Goal: Transaction & Acquisition: Purchase product/service

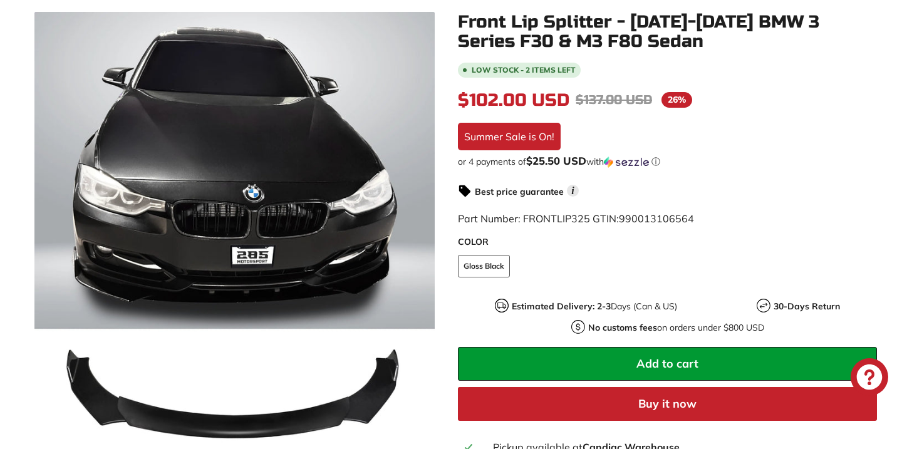
scroll to position [246, 0]
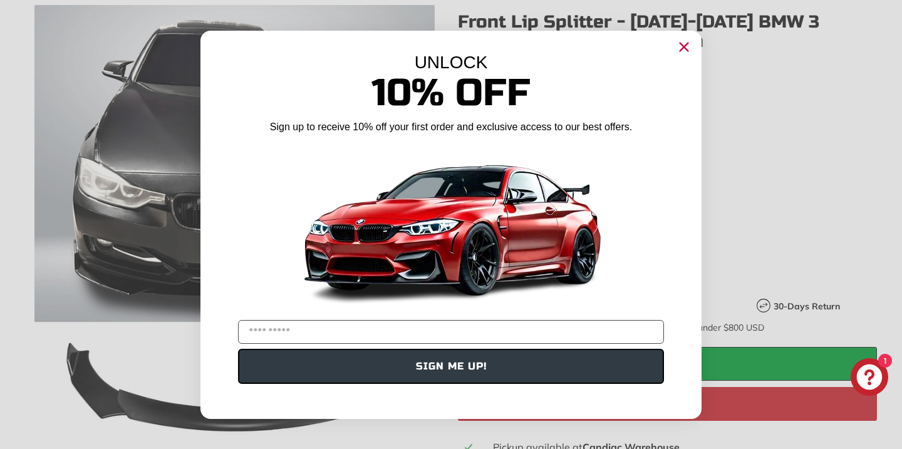
click at [689, 45] on circle "Close dialog" at bounding box center [684, 46] width 19 height 19
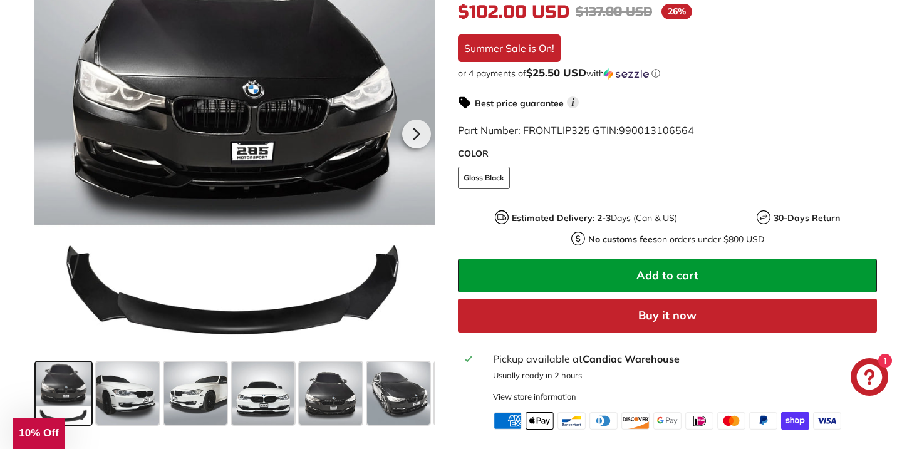
scroll to position [799, 0]
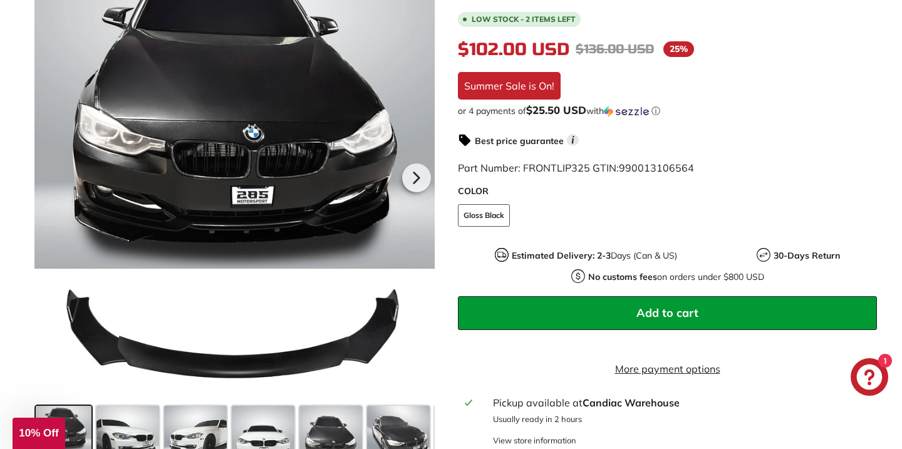
scroll to position [301, 0]
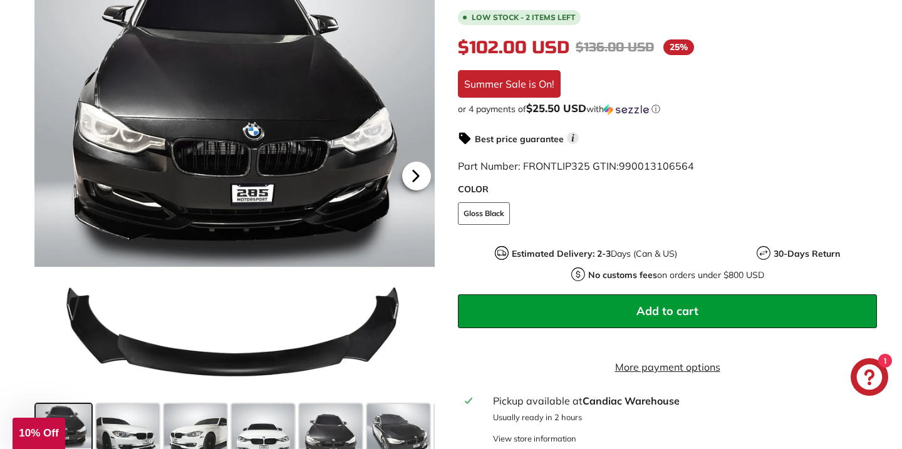
click at [412, 175] on icon at bounding box center [416, 176] width 29 height 29
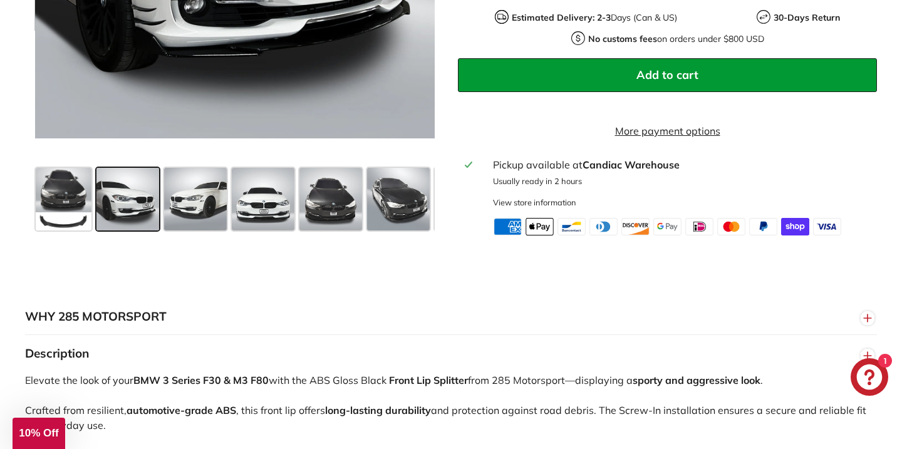
scroll to position [543, 0]
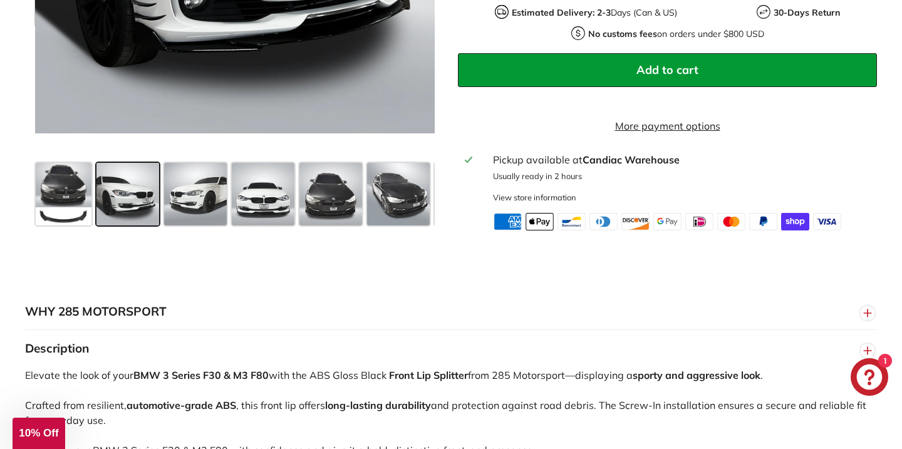
drag, startPoint x: 579, startPoint y: 160, endPoint x: 676, endPoint y: 172, distance: 97.8
click at [676, 172] on div "Pickup available at [GEOGRAPHIC_DATA] Usually ready in 2 hours View store infor…" at bounding box center [681, 177] width 377 height 51
copy div "Candiac Warehouse"
click at [515, 327] on button "WHY 285 MOTORSPORT" at bounding box center [451, 312] width 852 height 38
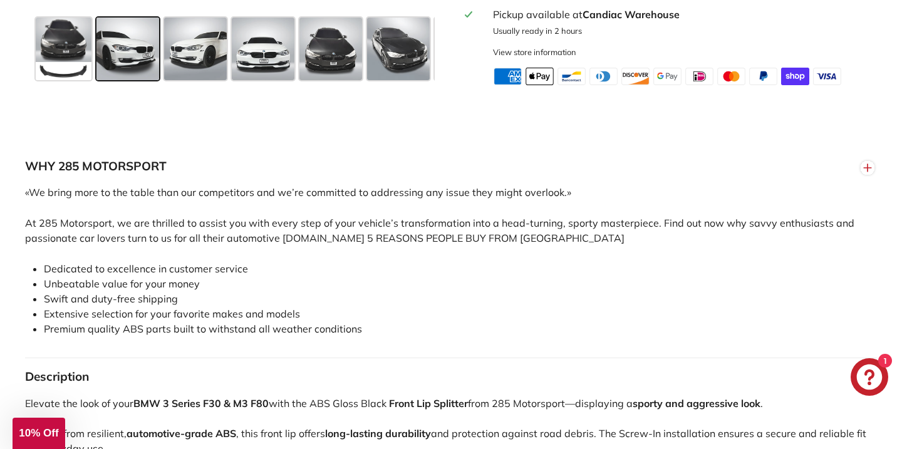
scroll to position [690, 0]
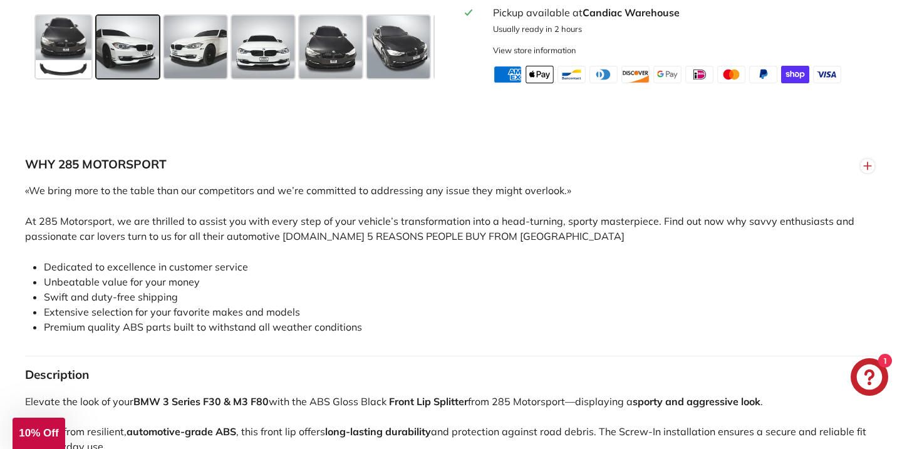
click at [316, 212] on div "«We bring more to the table than our competitors and we’re committed to address…" at bounding box center [451, 270] width 852 height 174
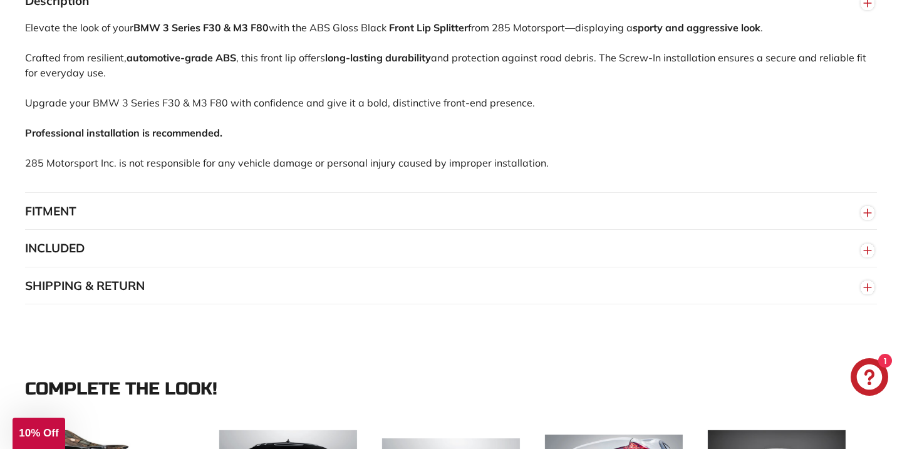
scroll to position [1068, 0]
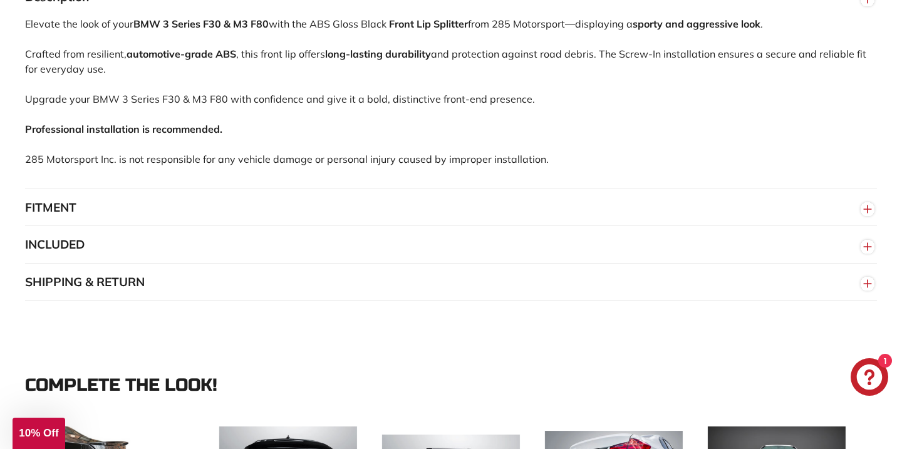
click at [118, 209] on button "FITMENT" at bounding box center [451, 208] width 852 height 38
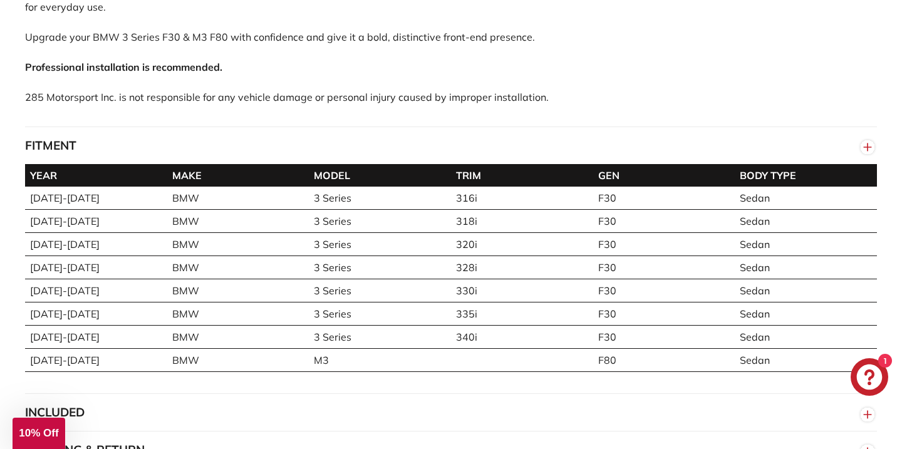
scroll to position [1137, 0]
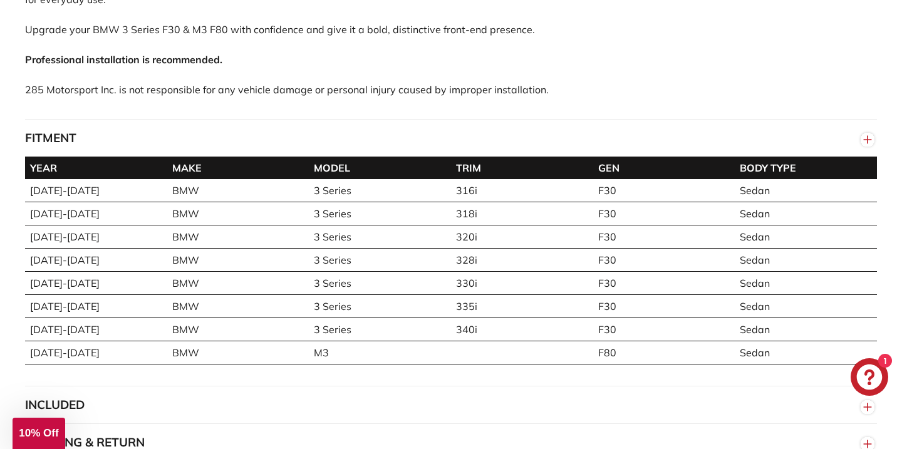
click at [328, 119] on div "Elevate the look of your BMW 3 Series F30 & M3 F80 with the ABS Gloss Black Fro…" at bounding box center [451, 33] width 852 height 172
click at [305, 132] on button "FITMENT" at bounding box center [451, 139] width 852 height 38
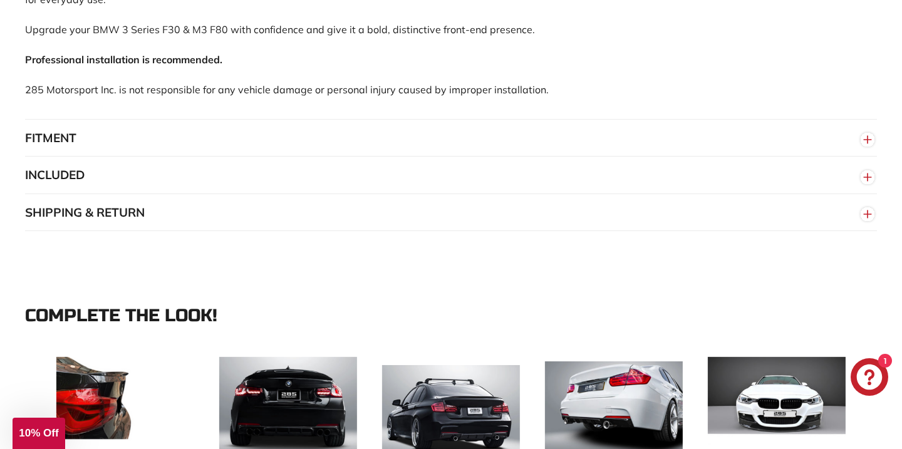
click at [249, 174] on button "INCLUDED" at bounding box center [451, 176] width 852 height 38
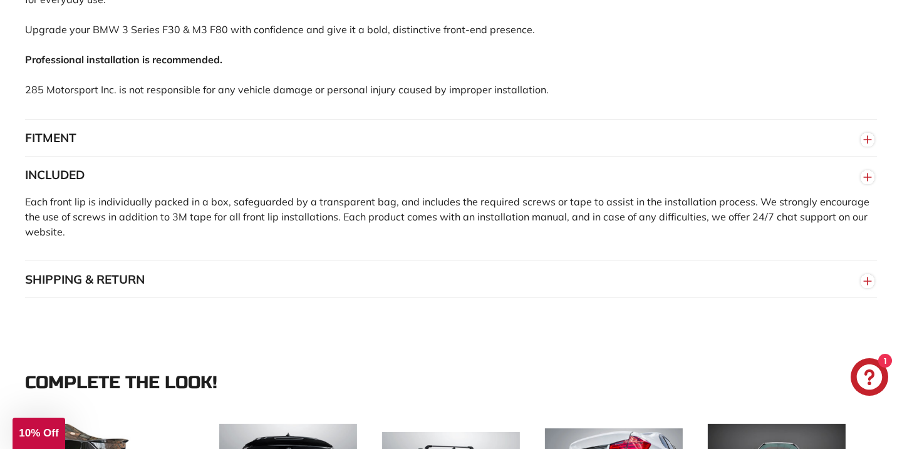
click at [249, 174] on button "INCLUDED" at bounding box center [451, 176] width 852 height 38
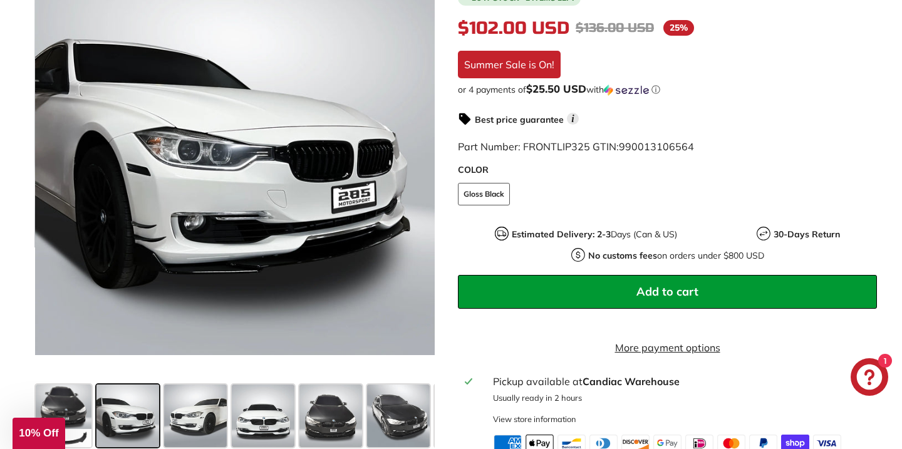
scroll to position [322, 0]
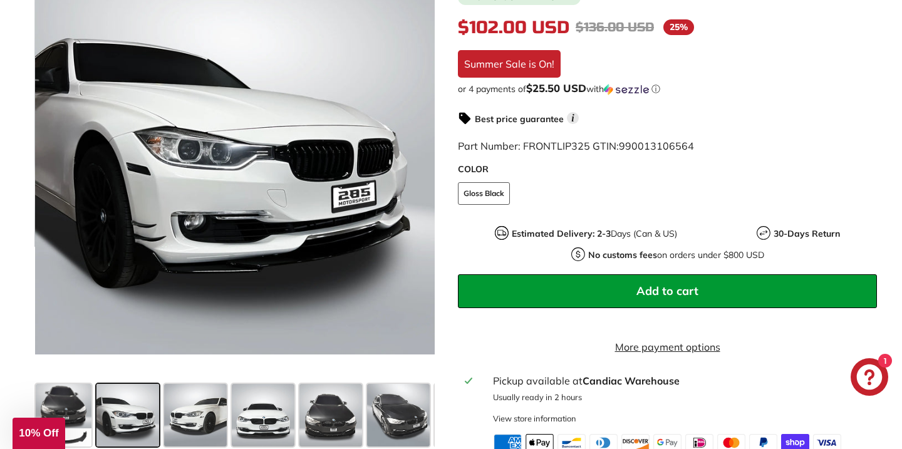
click at [693, 274] on button "Add to cart" at bounding box center [667, 291] width 419 height 34
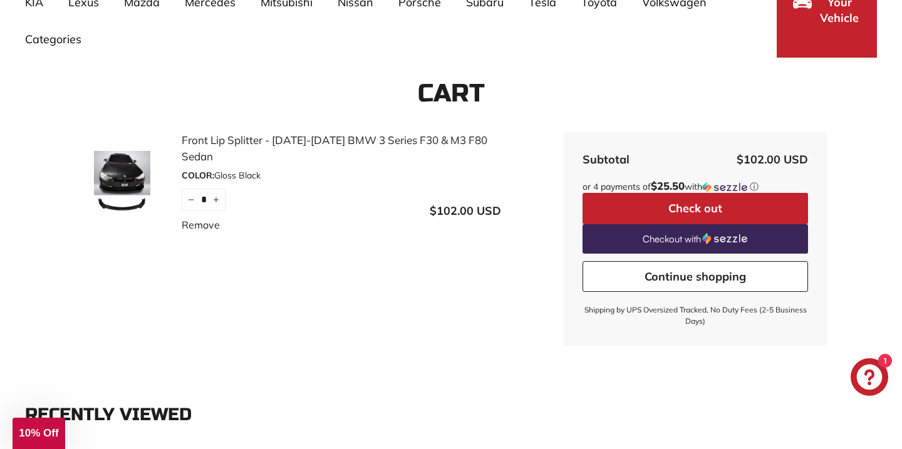
scroll to position [144, 0]
